Goal: Manage account settings

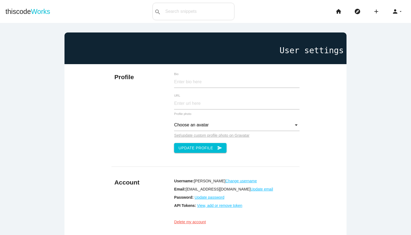
click at [210, 89] on div "Bio" at bounding box center [236, 83] width 131 height 14
click at [205, 84] on input "Bio" at bounding box center [237, 82] width 126 height 12
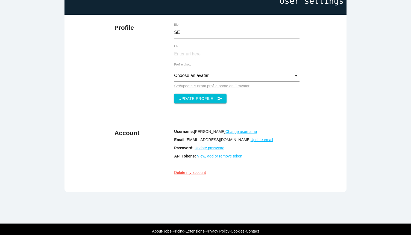
scroll to position [63, 0]
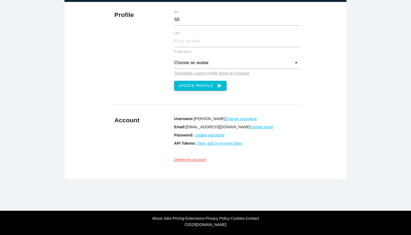
click at [232, 143] on u "View, add or remove token" at bounding box center [219, 143] width 45 height 4
